Goal: Transaction & Acquisition: Purchase product/service

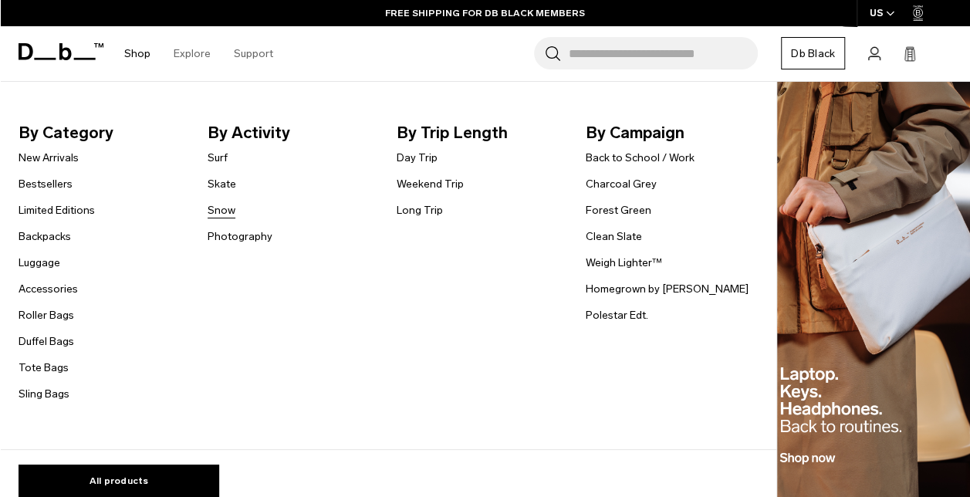
click at [223, 213] on link "Snow" at bounding box center [222, 210] width 28 height 16
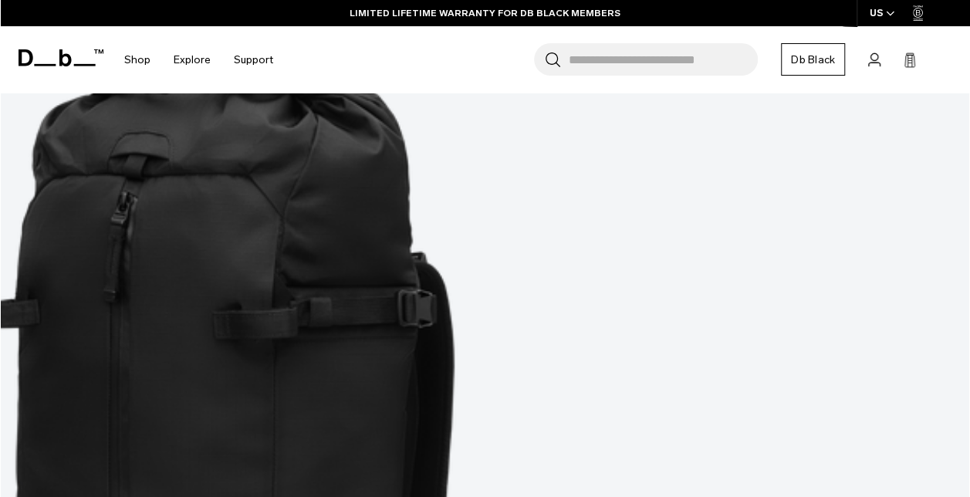
scroll to position [3271, 0]
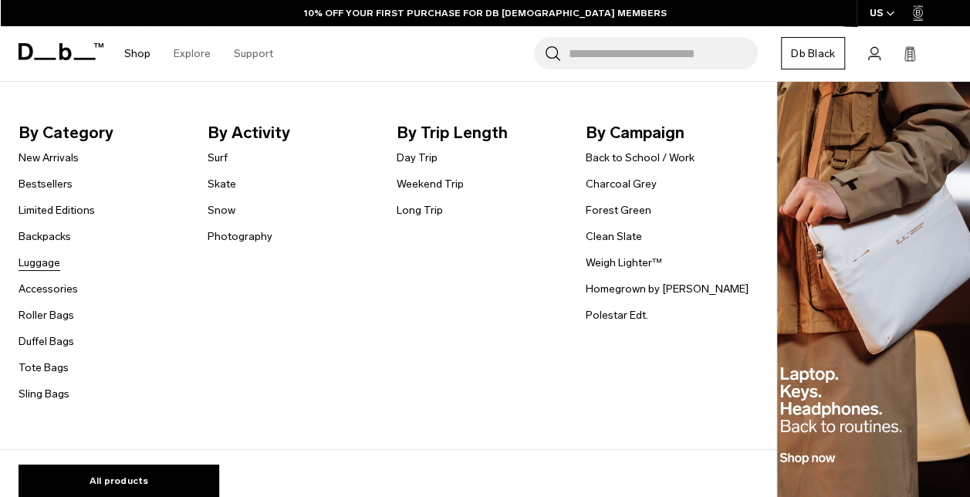
click at [48, 259] on link "Luggage" at bounding box center [40, 263] width 42 height 16
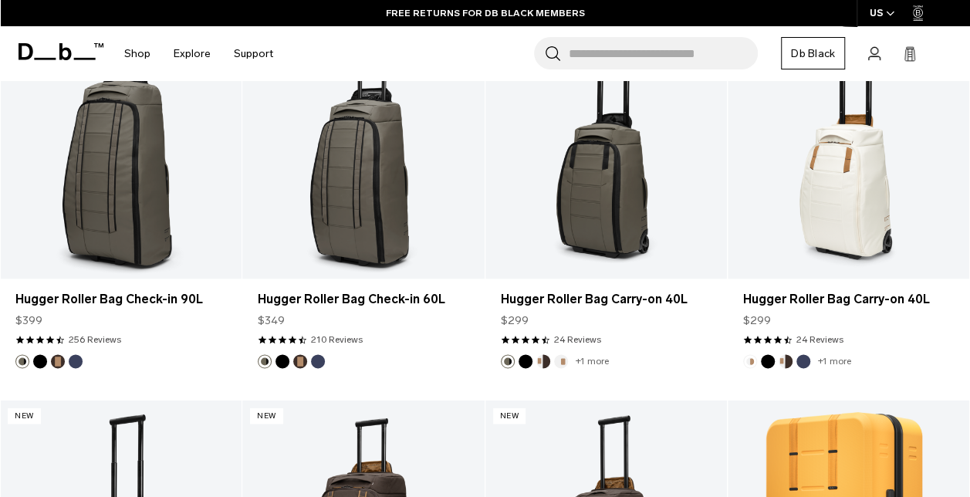
scroll to position [3696, 0]
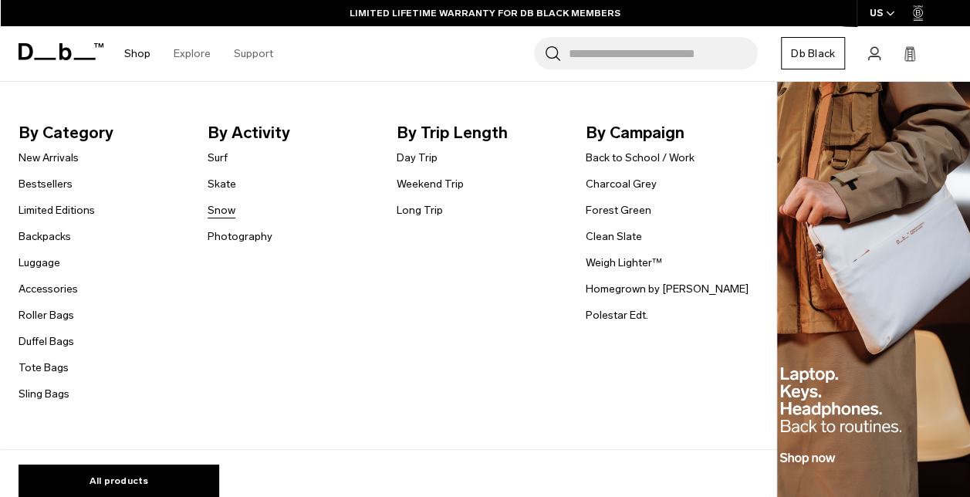
click at [222, 216] on link "Snow" at bounding box center [222, 210] width 28 height 16
